Goal: Information Seeking & Learning: Learn about a topic

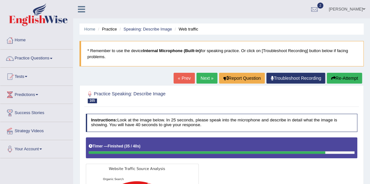
click at [203, 78] on link "Next »" at bounding box center [206, 78] width 21 height 11
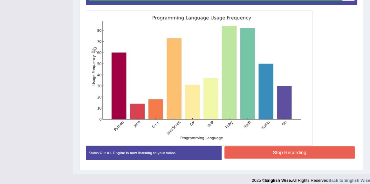
scroll to position [158, 0]
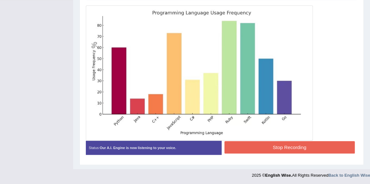
click at [295, 150] on button "Stop Recording" at bounding box center [289, 147] width 130 height 12
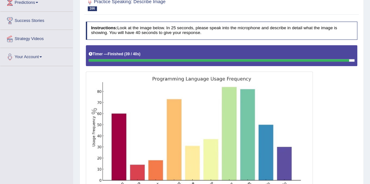
scroll to position [67, 0]
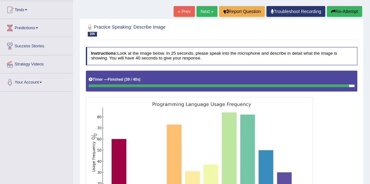
click at [202, 11] on link "Next »" at bounding box center [206, 11] width 21 height 11
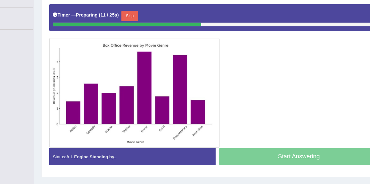
scroll to position [122, 0]
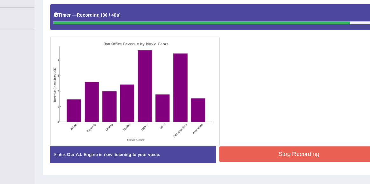
click at [292, 136] on button "Stop Recording" at bounding box center [289, 138] width 130 height 12
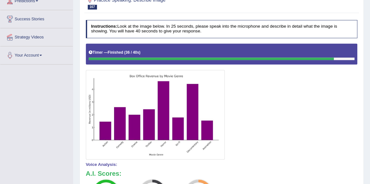
scroll to position [72, 0]
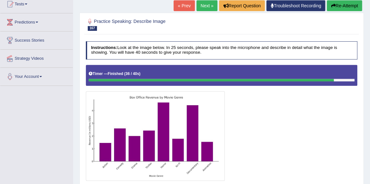
click at [203, 7] on link "Next »" at bounding box center [206, 5] width 21 height 11
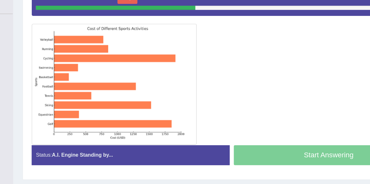
scroll to position [112, 0]
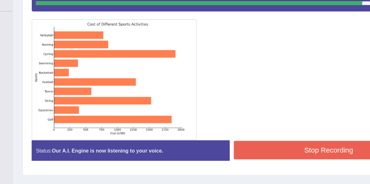
click at [281, 141] on button "Stop Recording" at bounding box center [289, 141] width 130 height 12
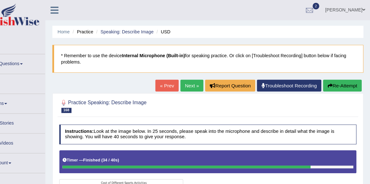
scroll to position [0, 0]
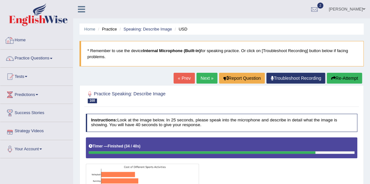
click at [20, 41] on link "Home" at bounding box center [36, 39] width 72 height 16
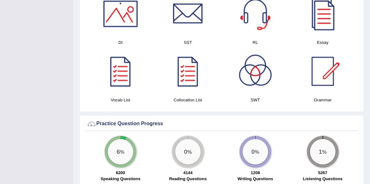
scroll to position [352, 0]
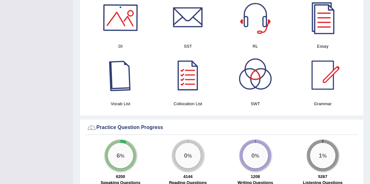
click at [130, 19] on div at bounding box center [120, 17] width 44 height 44
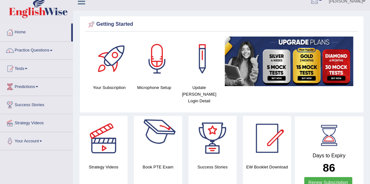
scroll to position [11, 0]
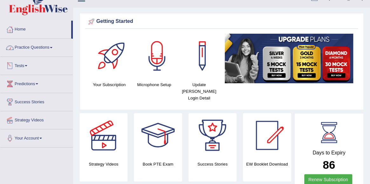
click at [33, 48] on link "Practice Questions" at bounding box center [36, 47] width 72 height 16
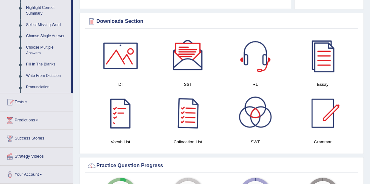
scroll to position [323, 0]
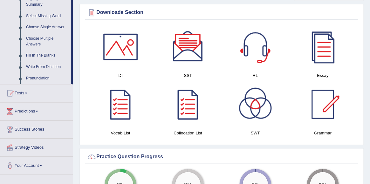
click at [255, 42] on div at bounding box center [255, 46] width 44 height 44
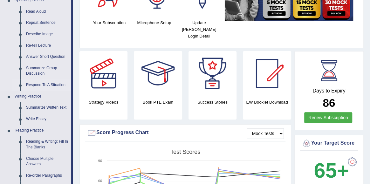
scroll to position [63, 0]
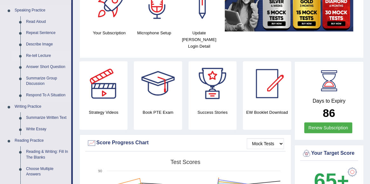
click at [40, 57] on link "Re-tell Lecture" at bounding box center [47, 55] width 48 height 11
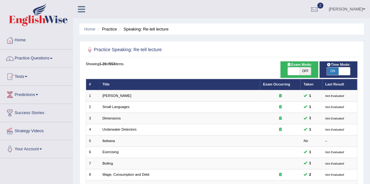
scroll to position [182, 0]
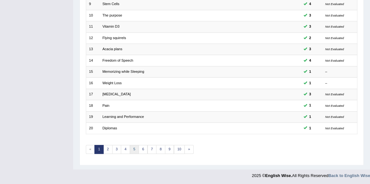
click at [132, 148] on link "5" at bounding box center [134, 149] width 9 height 9
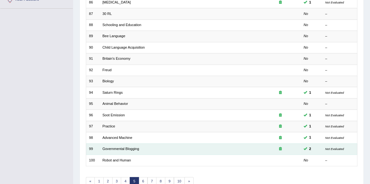
scroll to position [182, 0]
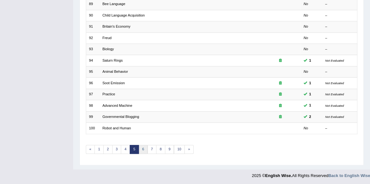
click at [144, 151] on link "6" at bounding box center [143, 149] width 9 height 9
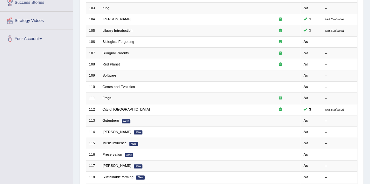
scroll to position [99, 0]
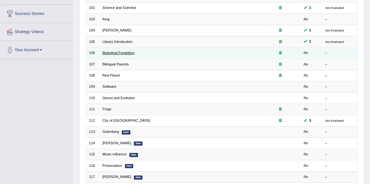
click at [121, 52] on link "Biological Forgetting" at bounding box center [118, 53] width 32 height 4
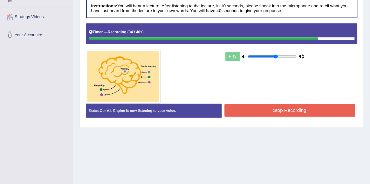
click at [259, 110] on button "Stop Recording" at bounding box center [289, 110] width 130 height 12
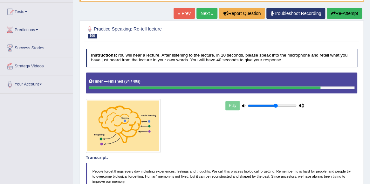
scroll to position [25, 0]
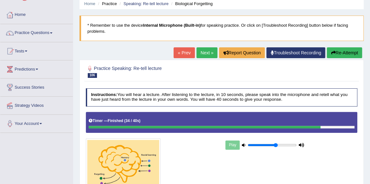
click at [200, 58] on div "« Prev Next » Report Question Troubleshoot Recording Re-Attempt" at bounding box center [268, 53] width 190 height 12
click at [201, 52] on link "Next »" at bounding box center [206, 52] width 21 height 11
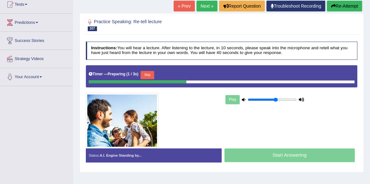
scroll to position [73, 0]
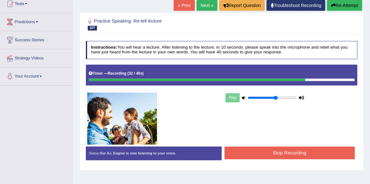
click at [295, 154] on button "Stop Recording" at bounding box center [289, 152] width 130 height 12
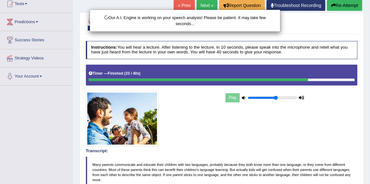
click at [295, 154] on div "Our A.I. Engine is working on your speech analysis! Please be patient. It may t…" at bounding box center [185, 92] width 370 height 184
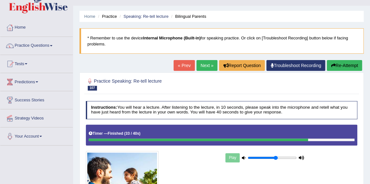
scroll to position [0, 0]
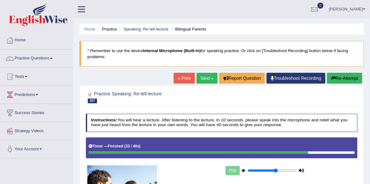
click at [207, 78] on link "Next »" at bounding box center [206, 78] width 21 height 11
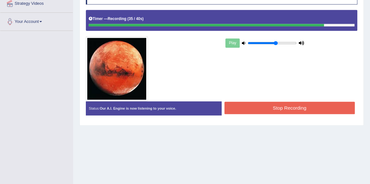
click at [302, 108] on button "Stop Recording" at bounding box center [289, 108] width 130 height 12
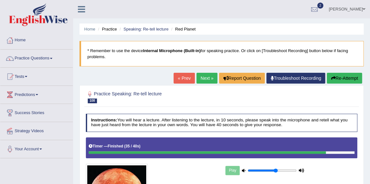
click at [206, 81] on link "Next »" at bounding box center [206, 78] width 21 height 11
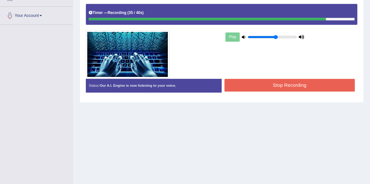
click at [302, 85] on button "Stop Recording" at bounding box center [289, 85] width 130 height 12
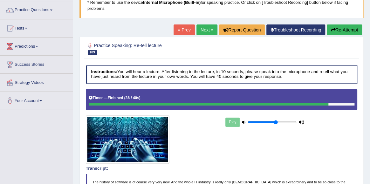
scroll to position [36, 0]
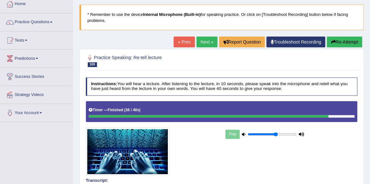
click at [206, 43] on link "Next »" at bounding box center [206, 42] width 21 height 11
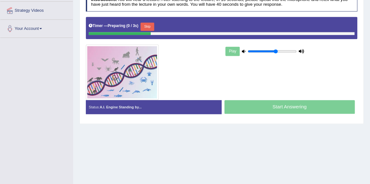
scroll to position [123, 0]
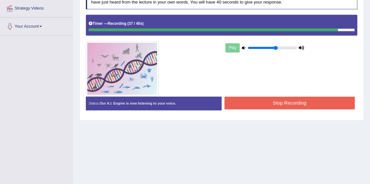
click at [292, 103] on button "Stop Recording" at bounding box center [289, 103] width 130 height 12
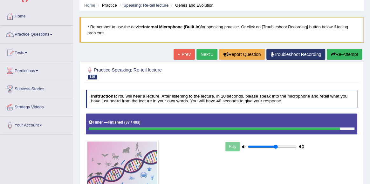
scroll to position [0, 0]
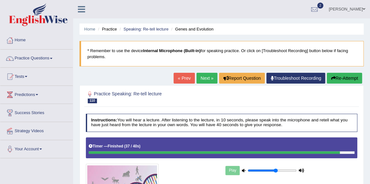
click at [205, 79] on link "Next »" at bounding box center [206, 78] width 21 height 11
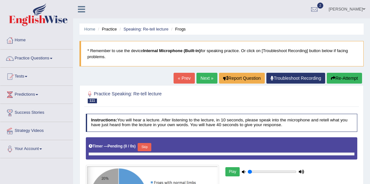
type input "0.6"
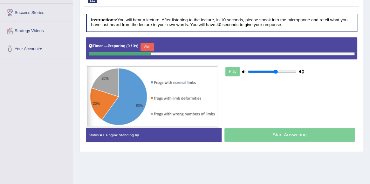
scroll to position [100, 0]
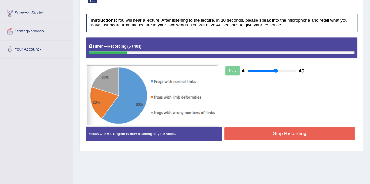
click at [288, 136] on button "Stop Recording" at bounding box center [289, 133] width 130 height 12
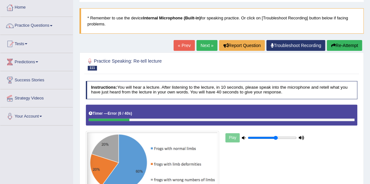
scroll to position [32, 0]
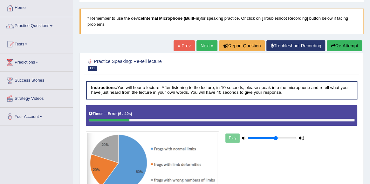
click at [347, 49] on button "Re-Attempt" at bounding box center [344, 45] width 35 height 11
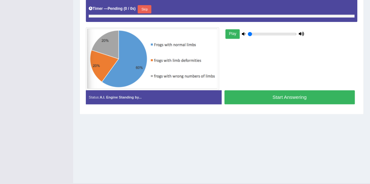
scroll to position [138, 0]
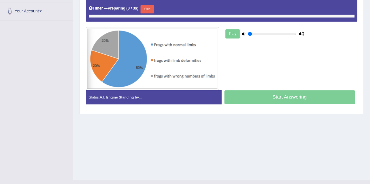
type input "0.6"
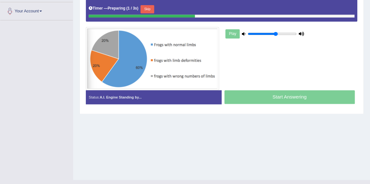
click at [272, 99] on div "Start Answering" at bounding box center [289, 97] width 136 height 15
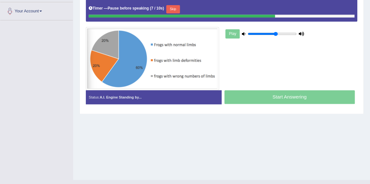
click at [175, 10] on button "Skip" at bounding box center [173, 9] width 14 height 8
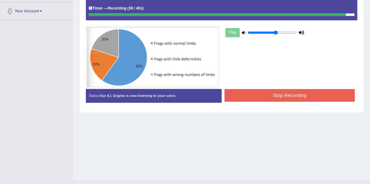
click at [285, 91] on button "Stop Recording" at bounding box center [289, 95] width 130 height 12
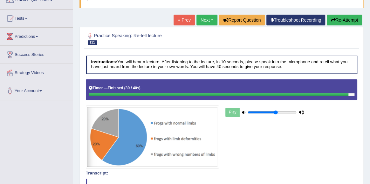
scroll to position [0, 0]
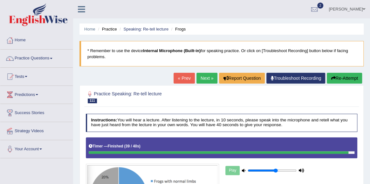
click at [201, 82] on link "Next »" at bounding box center [206, 78] width 21 height 11
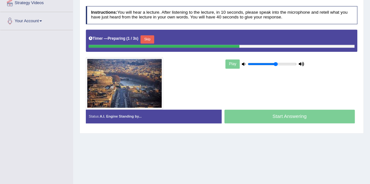
scroll to position [128, 0]
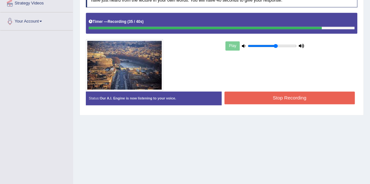
click at [292, 104] on button "Stop Recording" at bounding box center [289, 98] width 130 height 12
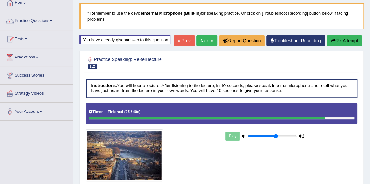
scroll to position [0, 0]
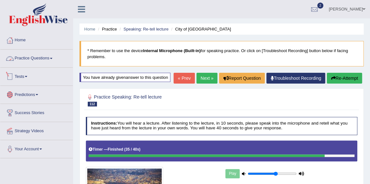
click at [37, 59] on link "Practice Questions" at bounding box center [36, 58] width 72 height 16
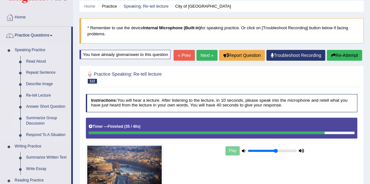
scroll to position [33, 0]
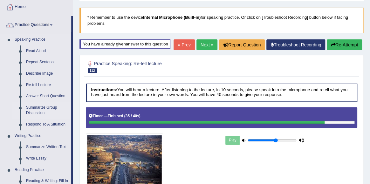
click at [44, 108] on link "Summarize Group Discussion" at bounding box center [47, 110] width 48 height 17
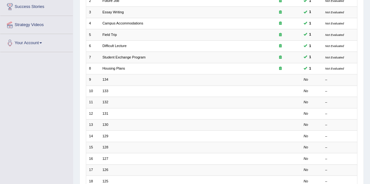
scroll to position [96, 0]
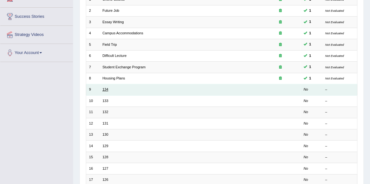
click at [108, 90] on link "134" at bounding box center [105, 89] width 6 height 4
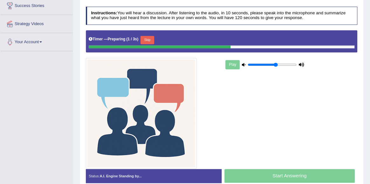
scroll to position [108, 0]
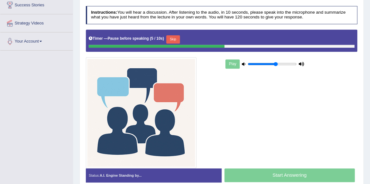
click at [175, 40] on button "Skip" at bounding box center [173, 39] width 14 height 8
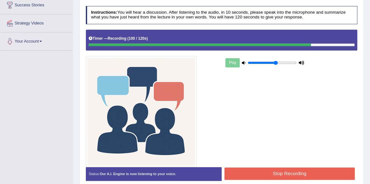
click at [284, 170] on button "Stop Recording" at bounding box center [289, 173] width 130 height 12
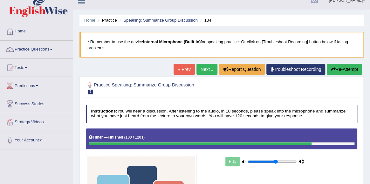
scroll to position [0, 0]
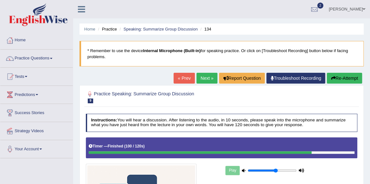
click at [202, 80] on link "Next »" at bounding box center [206, 78] width 21 height 11
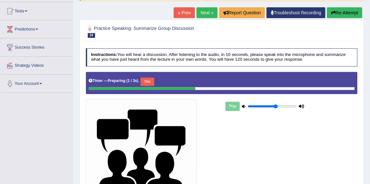
scroll to position [68, 0]
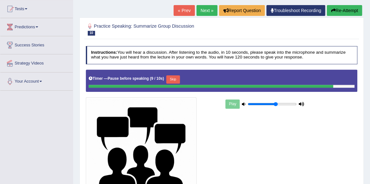
click at [177, 80] on button "Skip" at bounding box center [173, 79] width 14 height 8
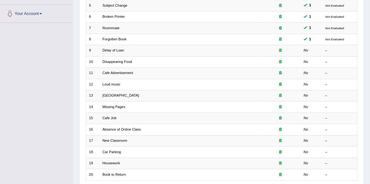
scroll to position [123, 0]
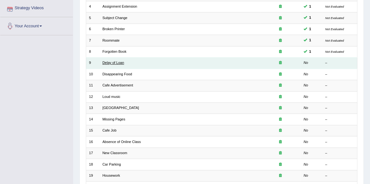
click at [119, 63] on link "Delay of Loan" at bounding box center [113, 63] width 22 height 4
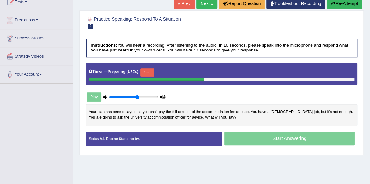
scroll to position [78, 0]
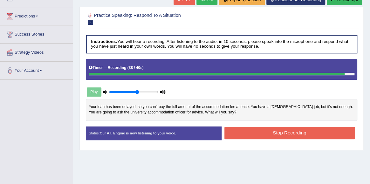
click at [287, 136] on button "Stop Recording" at bounding box center [289, 133] width 130 height 12
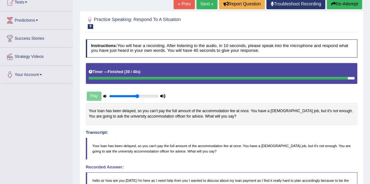
scroll to position [67, 0]
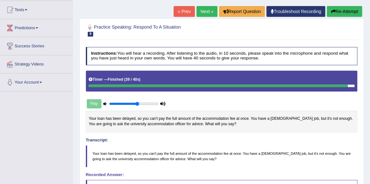
click at [205, 12] on link "Next »" at bounding box center [206, 11] width 21 height 11
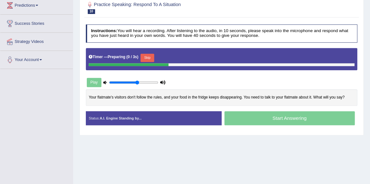
click at [153, 56] on button "Skip" at bounding box center [147, 58] width 14 height 8
click at [179, 58] on button "Skip" at bounding box center [173, 58] width 14 height 8
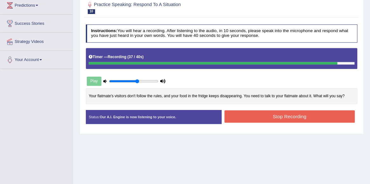
click at [284, 117] on button "Stop Recording" at bounding box center [289, 116] width 130 height 12
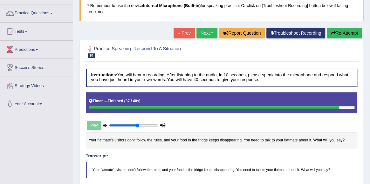
scroll to position [28, 0]
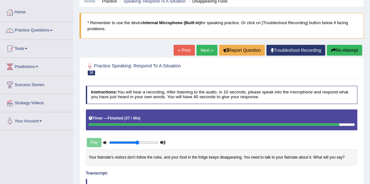
click at [196, 50] on link "Next »" at bounding box center [206, 50] width 21 height 11
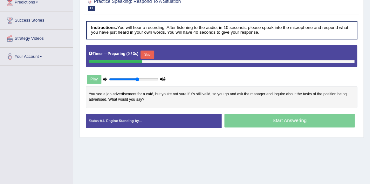
scroll to position [93, 0]
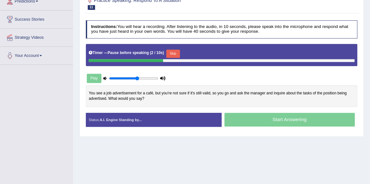
click at [173, 52] on button "Skip" at bounding box center [173, 54] width 14 height 8
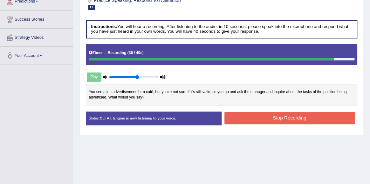
click at [294, 117] on button "Stop Recording" at bounding box center [289, 118] width 130 height 12
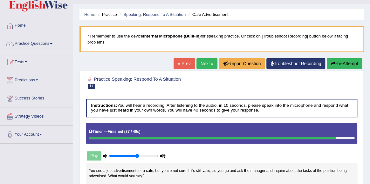
scroll to position [0, 0]
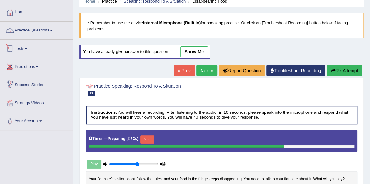
click at [32, 31] on link "Practice Questions" at bounding box center [36, 30] width 72 height 16
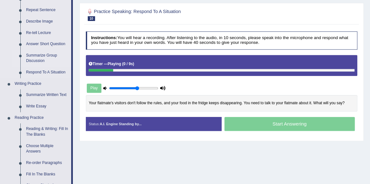
scroll to position [86, 0]
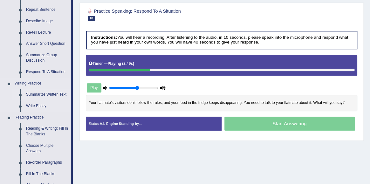
click at [41, 96] on link "Summarize Written Text" at bounding box center [47, 94] width 48 height 11
